Goal: Task Accomplishment & Management: Manage account settings

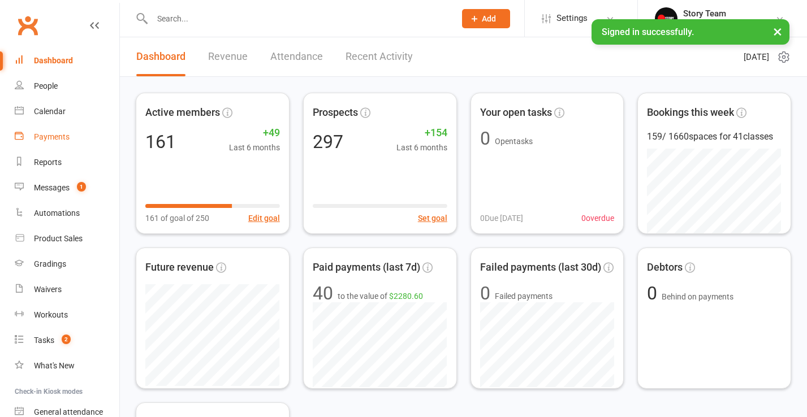
click at [43, 137] on div "Payments" at bounding box center [52, 136] width 36 height 9
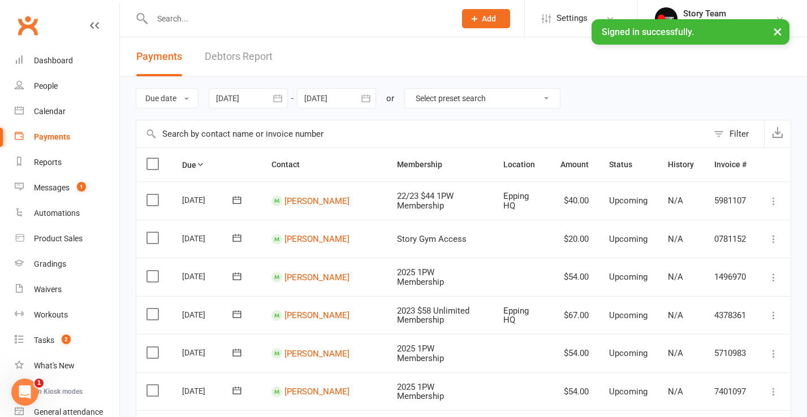
click at [280, 98] on icon "button" at bounding box center [277, 97] width 8 height 7
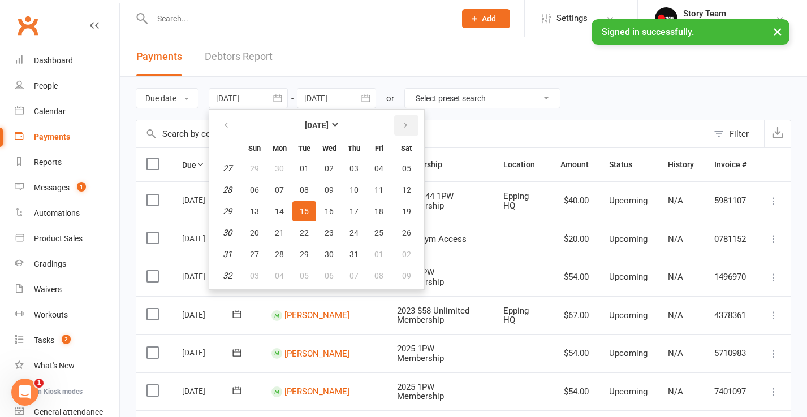
click at [407, 128] on icon "button" at bounding box center [406, 125] width 8 height 9
click at [411, 211] on span "16" at bounding box center [406, 211] width 9 height 9
type input "16 Aug 2025"
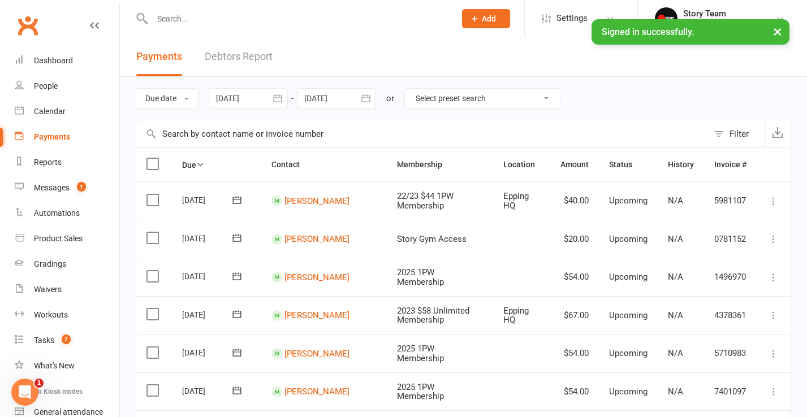
click at [369, 100] on icon "button" at bounding box center [365, 98] width 11 height 11
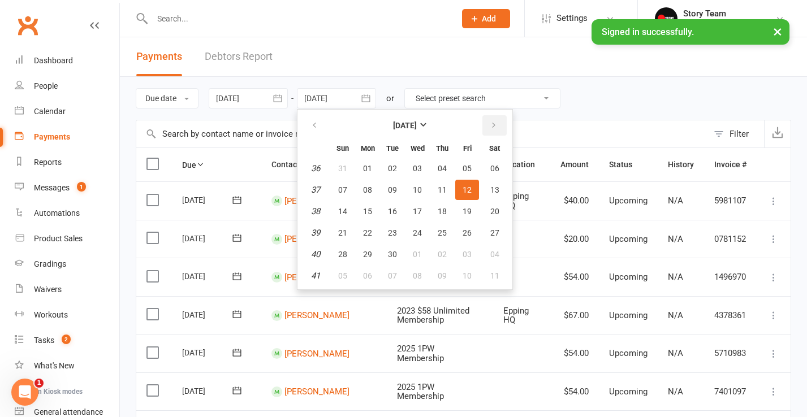
click at [496, 130] on icon "button" at bounding box center [494, 125] width 8 height 9
click at [471, 253] on span "31" at bounding box center [467, 254] width 9 height 9
type input "31 Oct 2025"
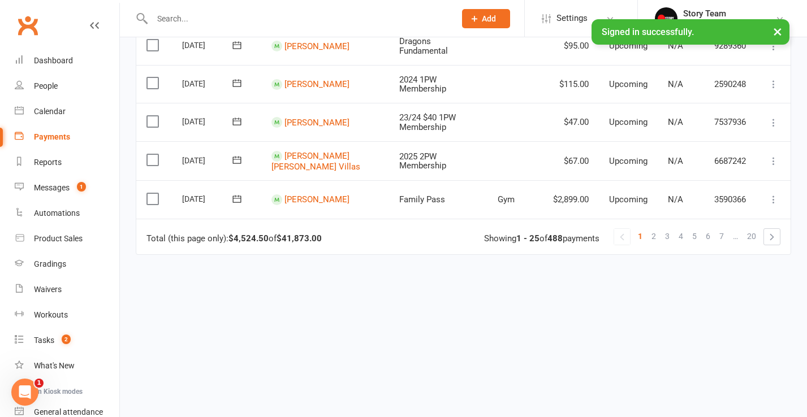
scroll to position [928, 0]
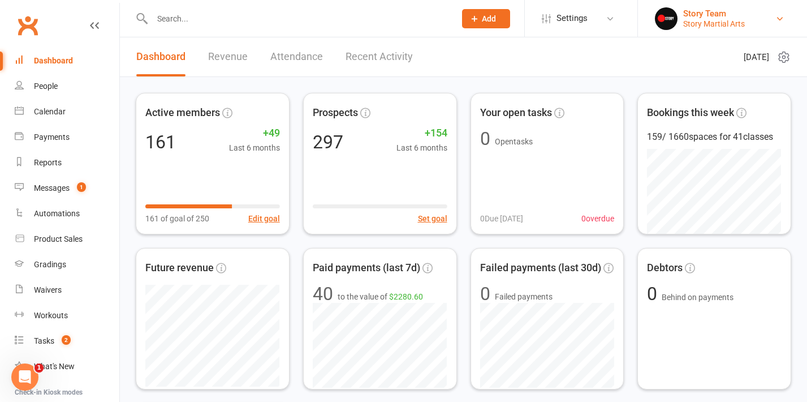
click at [700, 7] on link "Story Team Story Martial Arts" at bounding box center [722, 18] width 135 height 23
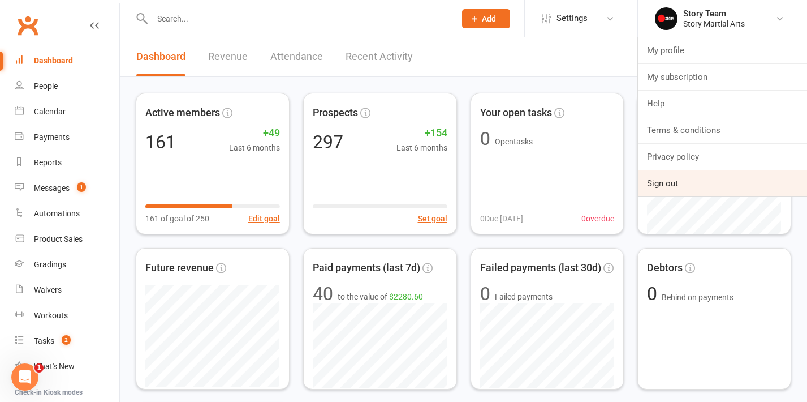
click at [673, 176] on link "Sign out" at bounding box center [722, 183] width 169 height 26
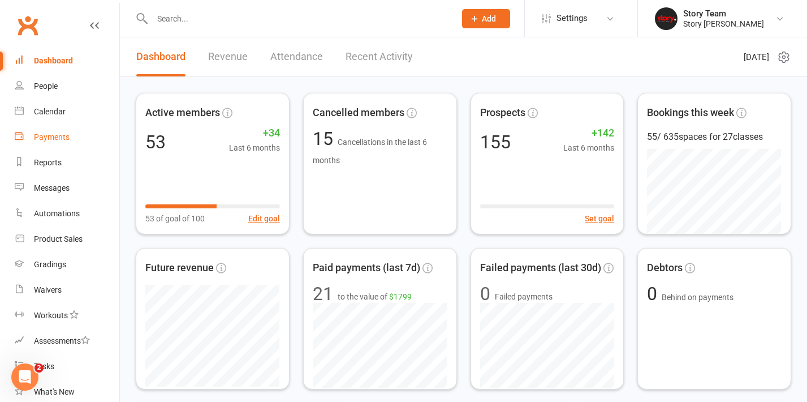
click at [43, 139] on div "Payments" at bounding box center [52, 136] width 36 height 9
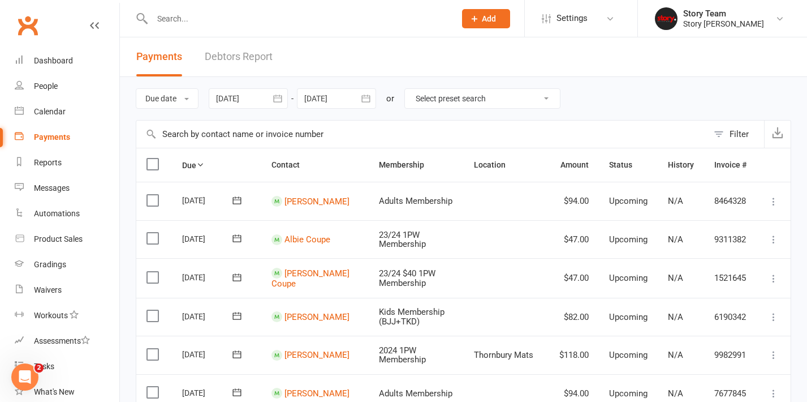
click at [286, 98] on button "button" at bounding box center [278, 98] width 20 height 20
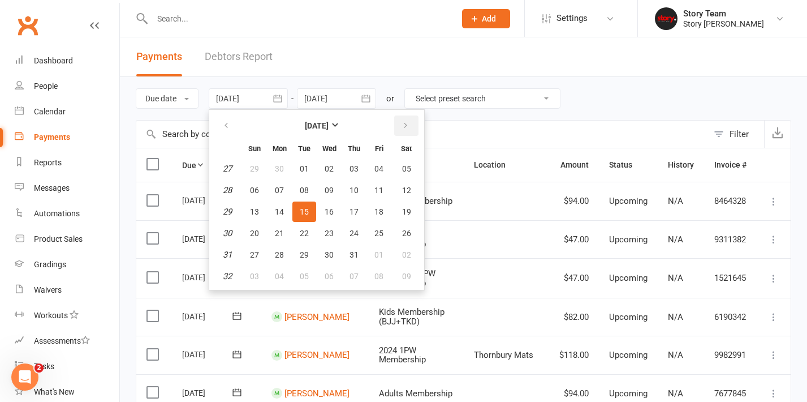
click at [408, 123] on icon "button" at bounding box center [406, 125] width 8 height 9
click at [404, 210] on span "16" at bounding box center [406, 211] width 9 height 9
type input "16 Aug 2025"
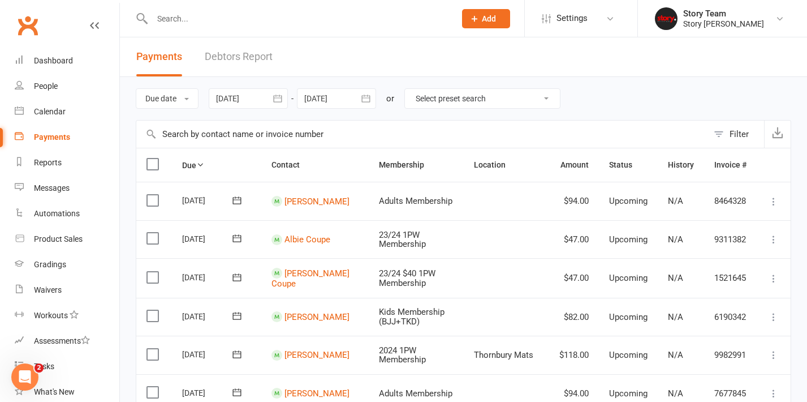
click at [371, 104] on button "button" at bounding box center [366, 98] width 20 height 20
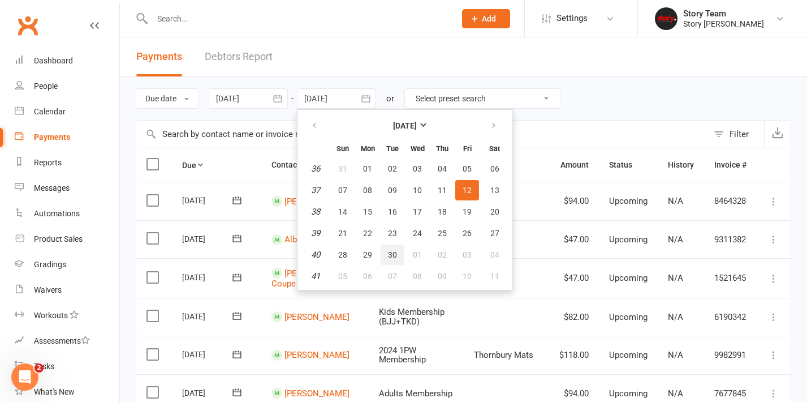
click at [397, 252] on span "30" at bounding box center [392, 254] width 9 height 9
type input "30 Sep 2025"
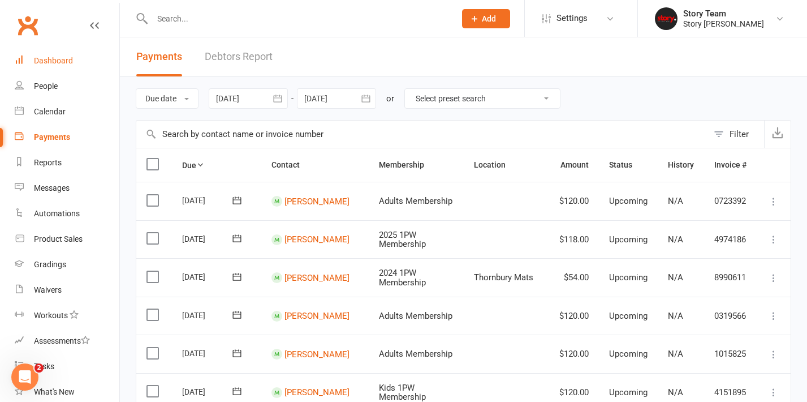
click at [35, 62] on div "Dashboard" at bounding box center [53, 60] width 39 height 9
